Goal: Transaction & Acquisition: Book appointment/travel/reservation

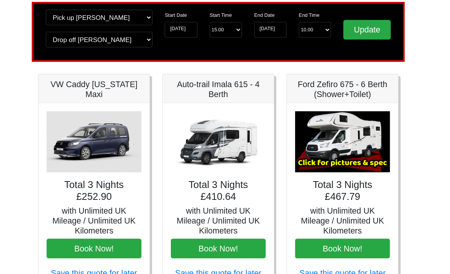
scroll to position [59, 0]
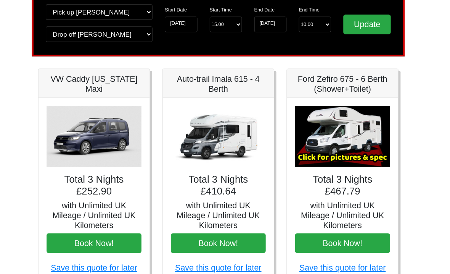
click at [215, 135] on img at bounding box center [225, 129] width 89 height 57
click at [222, 134] on img at bounding box center [225, 129] width 89 height 57
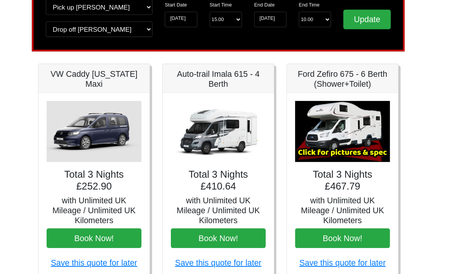
scroll to position [67, 0]
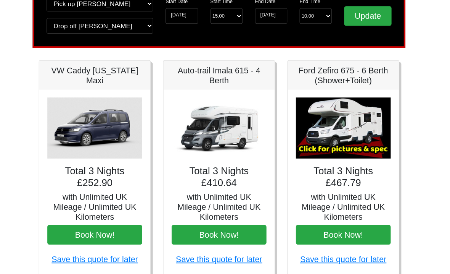
click at [210, 174] on h4 "Total 3 Nights £410.64" at bounding box center [225, 167] width 89 height 22
click at [213, 175] on div "Total 3 Nights £410.64 with Unlimited UK Mileage / Unlimited UK Kilometers Book…" at bounding box center [225, 173] width 104 height 174
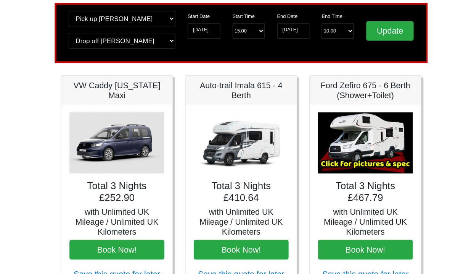
scroll to position [54, 0]
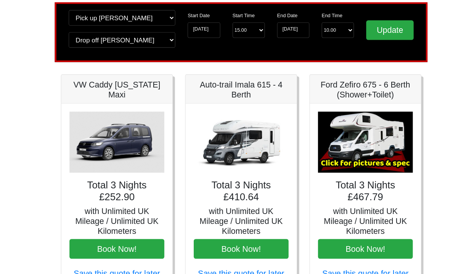
click at [354, 142] on img at bounding box center [341, 134] width 89 height 57
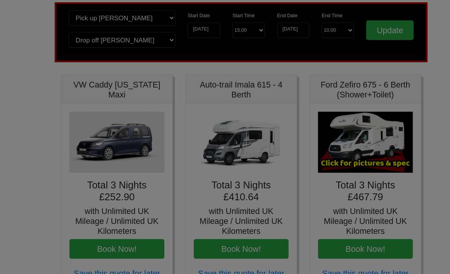
scroll to position [54, 0]
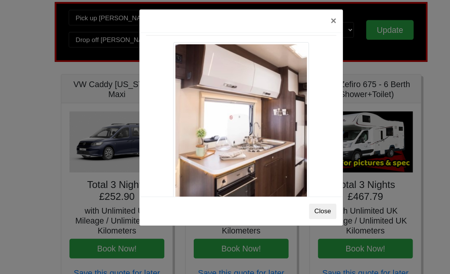
click at [312, 18] on button "×" at bounding box center [312, 21] width 18 height 21
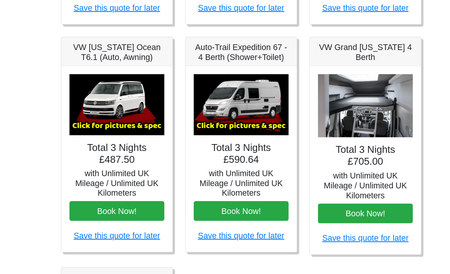
scroll to position [301, 0]
click at [238, 108] on img at bounding box center [225, 99] width 89 height 57
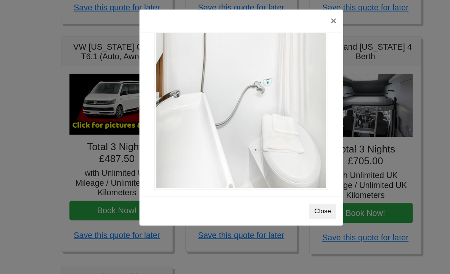
click at [312, 23] on button "×" at bounding box center [312, 21] width 18 height 21
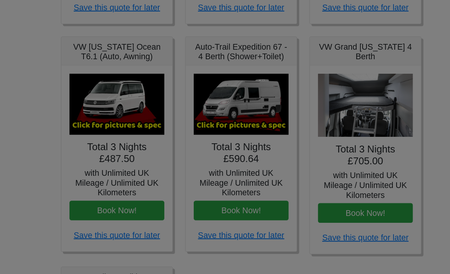
scroll to position [0, 0]
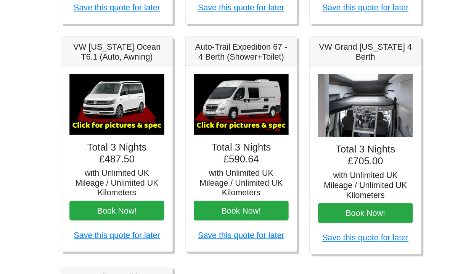
click at [365, 107] on img at bounding box center [341, 100] width 89 height 59
click at [357, 114] on img at bounding box center [341, 100] width 89 height 59
click at [351, 148] on h4 "Total 3 Nights £705.00" at bounding box center [341, 147] width 89 height 22
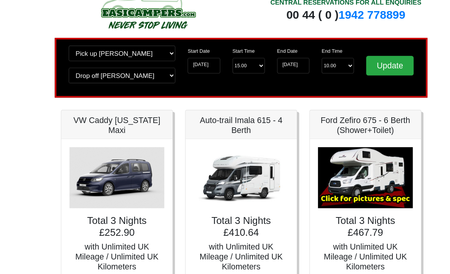
scroll to position [23, 0]
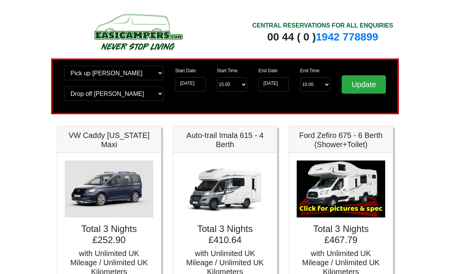
scroll to position [60, 0]
